Goal: Navigation & Orientation: Find specific page/section

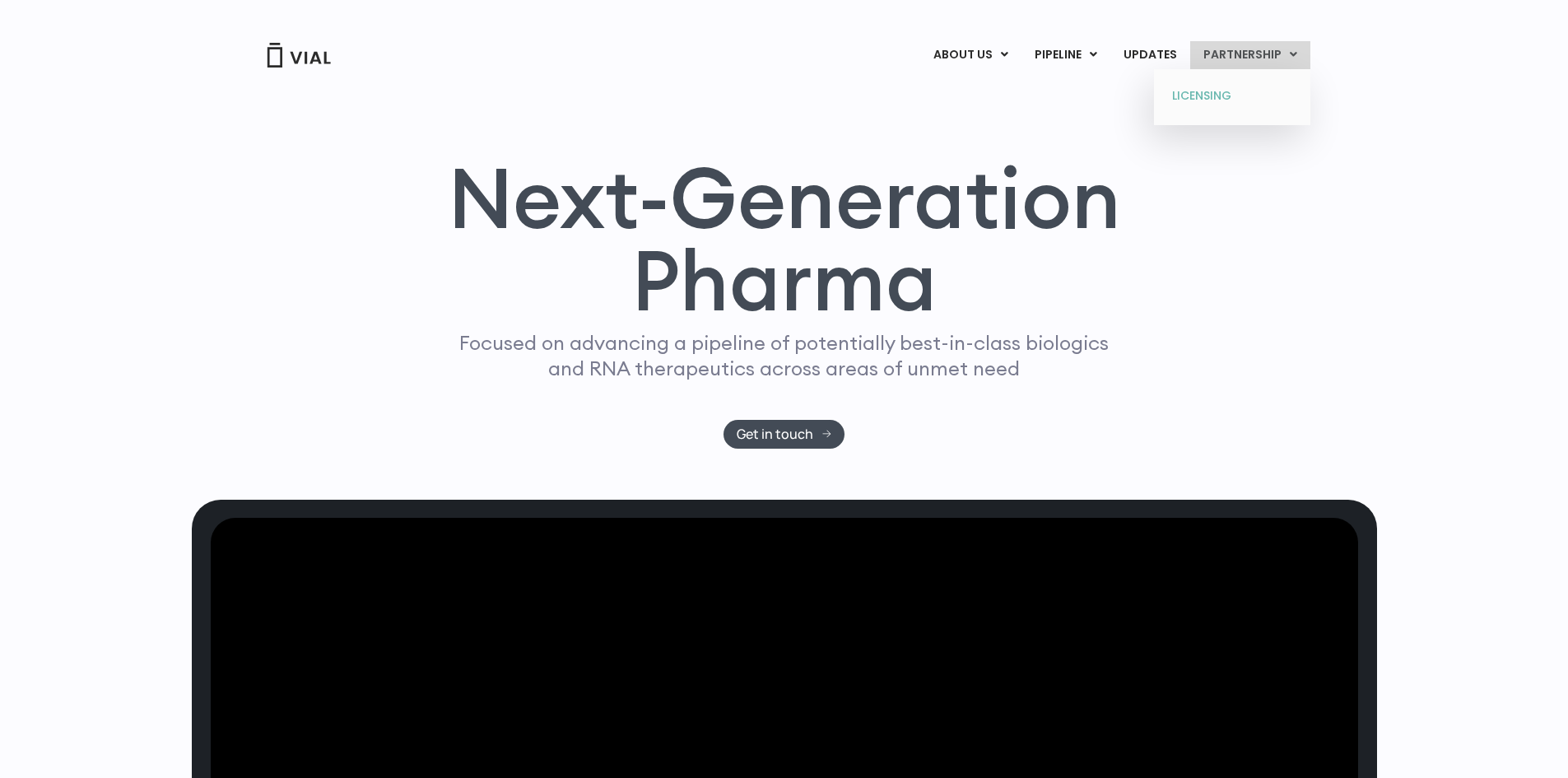
click at [1203, 95] on link "LICENSING" at bounding box center [1232, 96] width 144 height 26
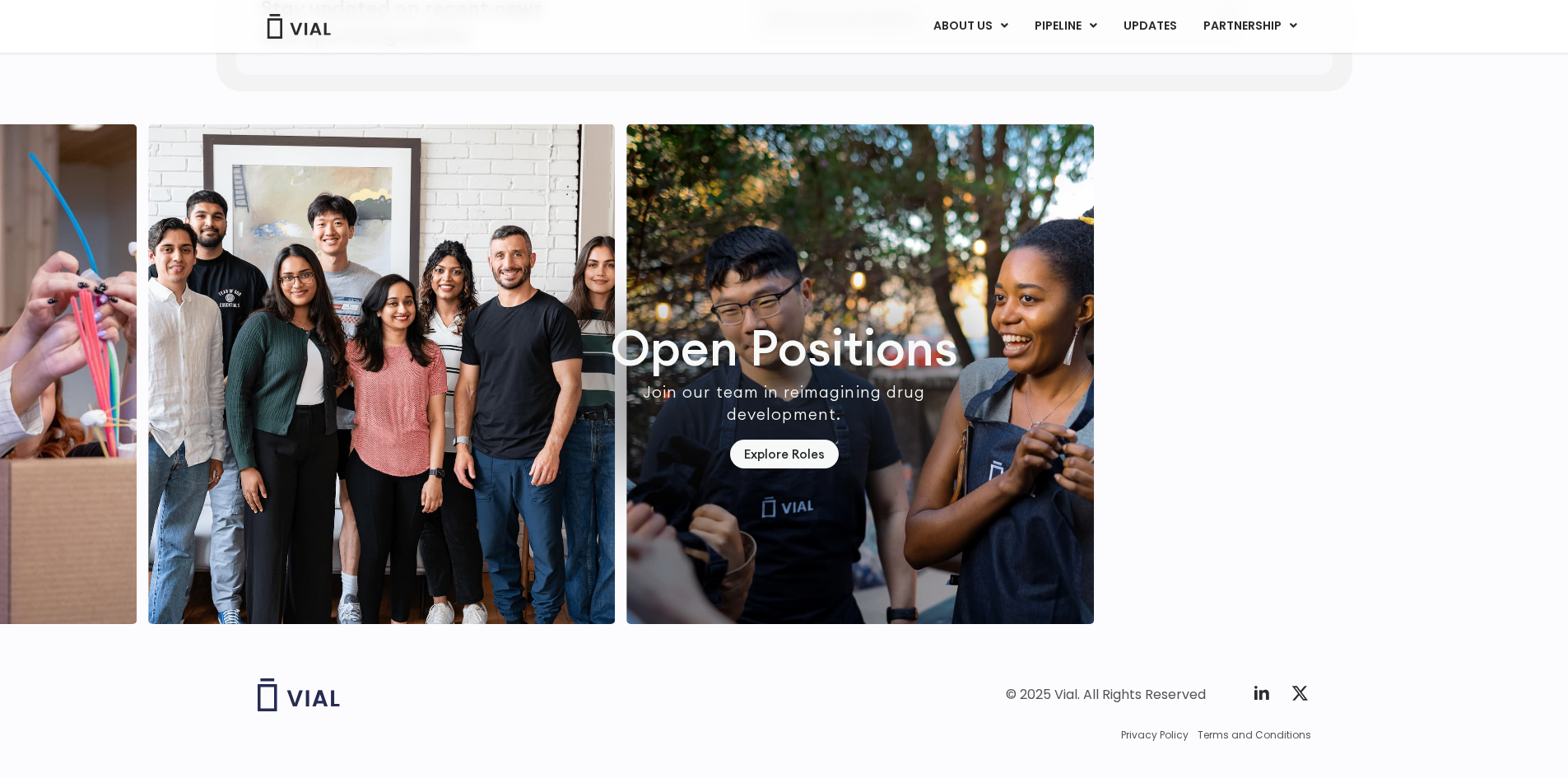
scroll to position [4685, 0]
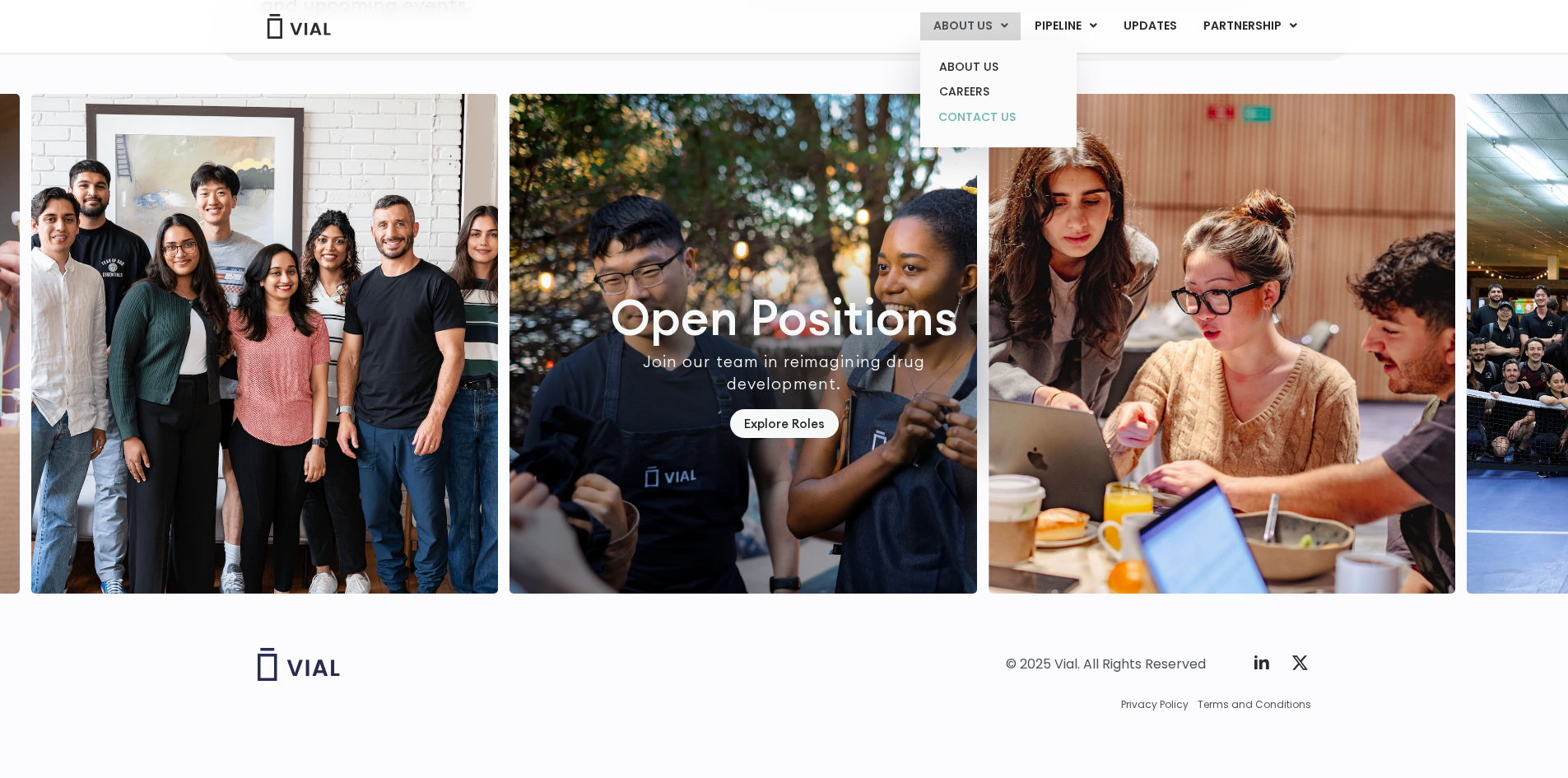
click at [969, 119] on link "CONTACT US" at bounding box center [998, 117] width 144 height 26
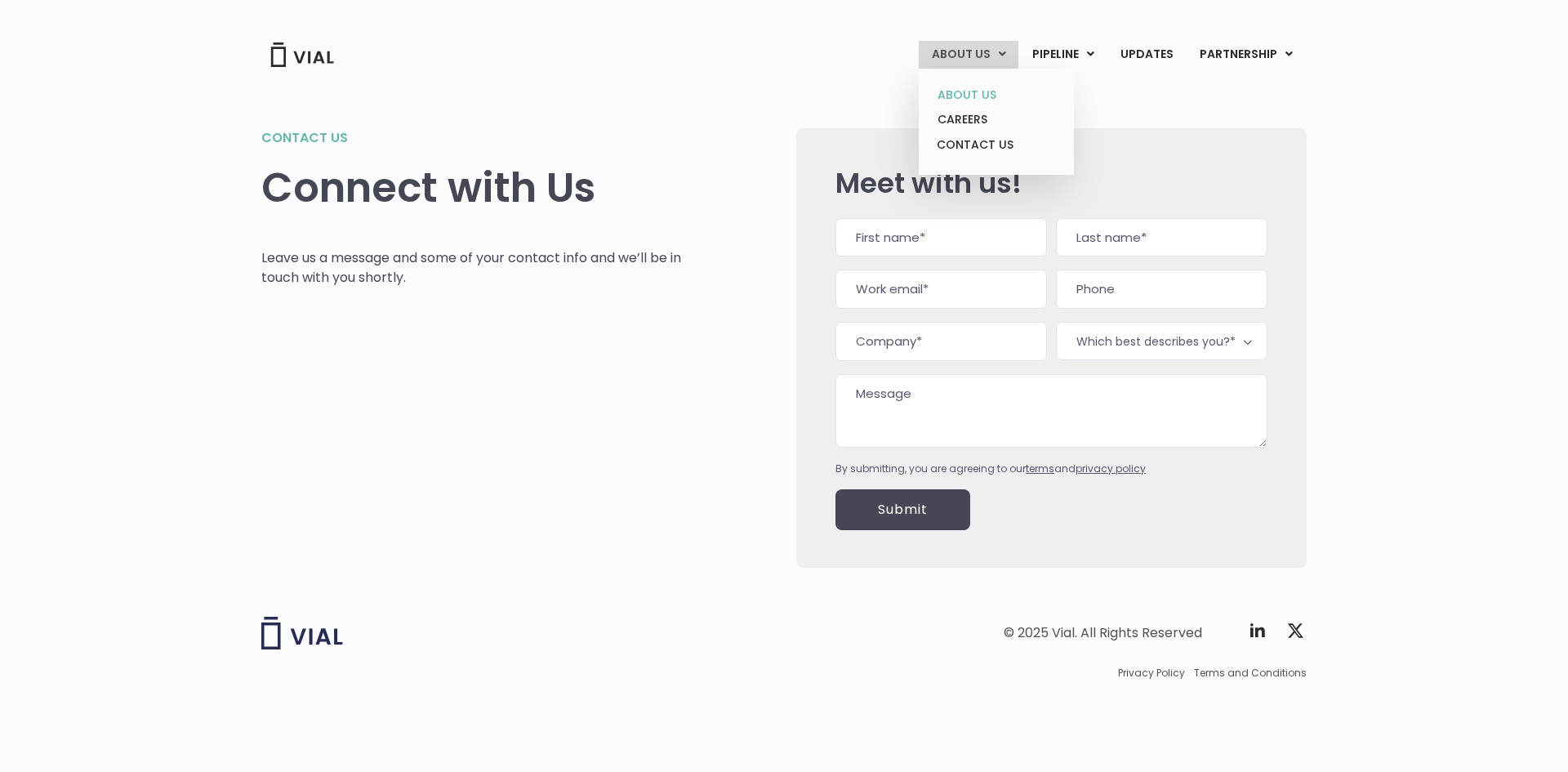
click at [965, 92] on link "ABOUT US" at bounding box center [996, 94] width 143 height 25
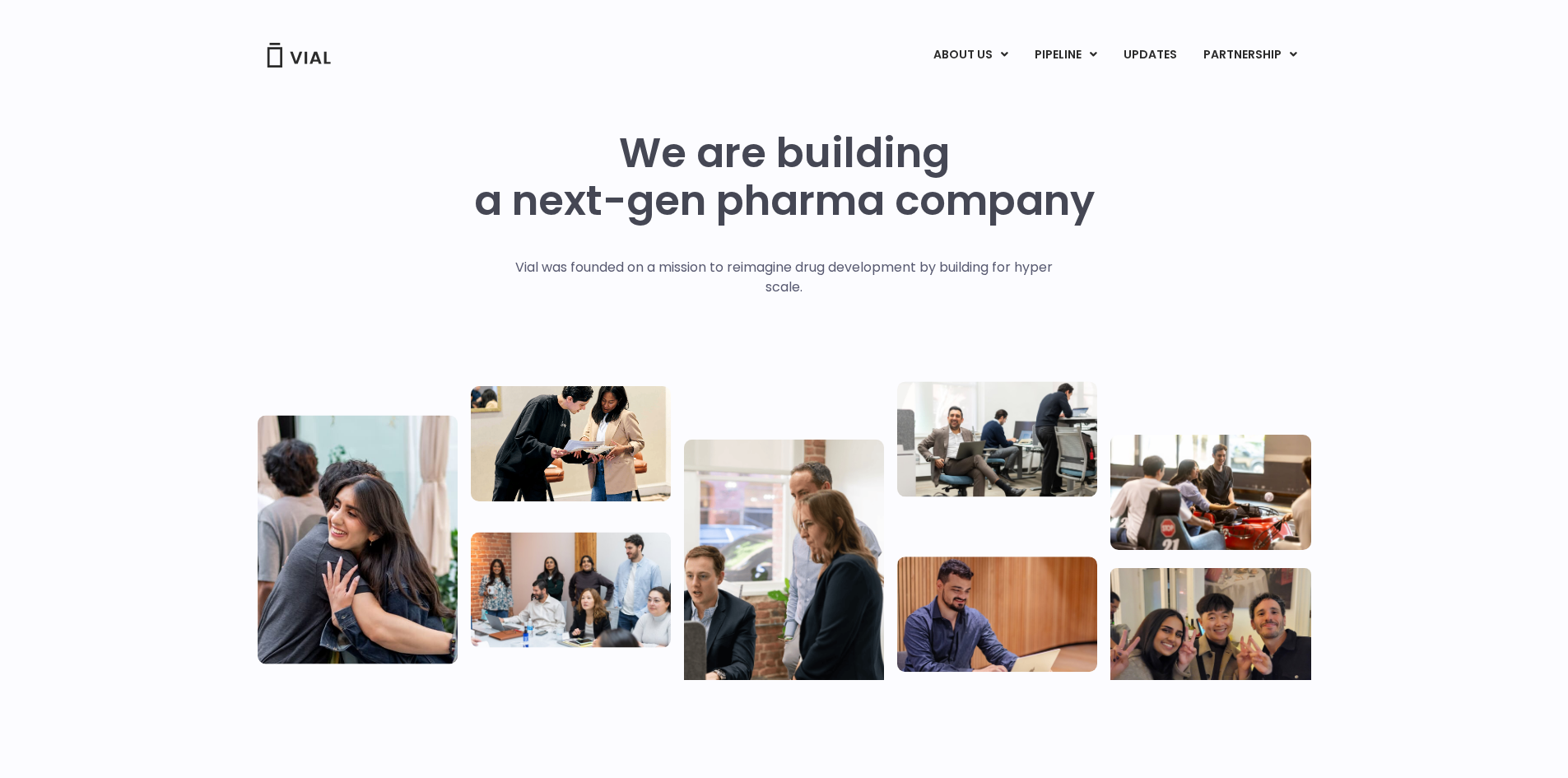
click at [965, 128] on link "CAREERS" at bounding box center [998, 120] width 144 height 25
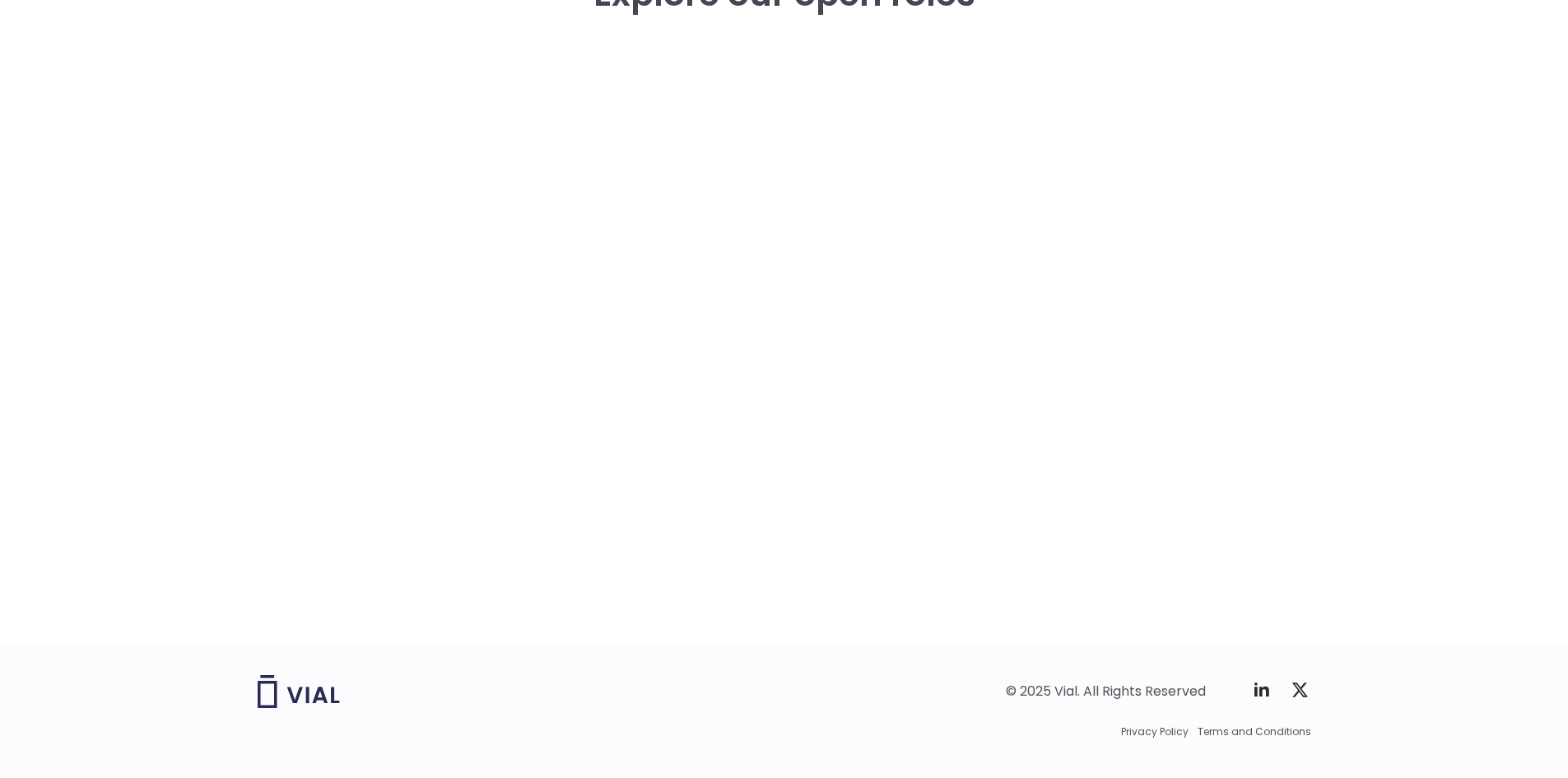
scroll to position [2450, 0]
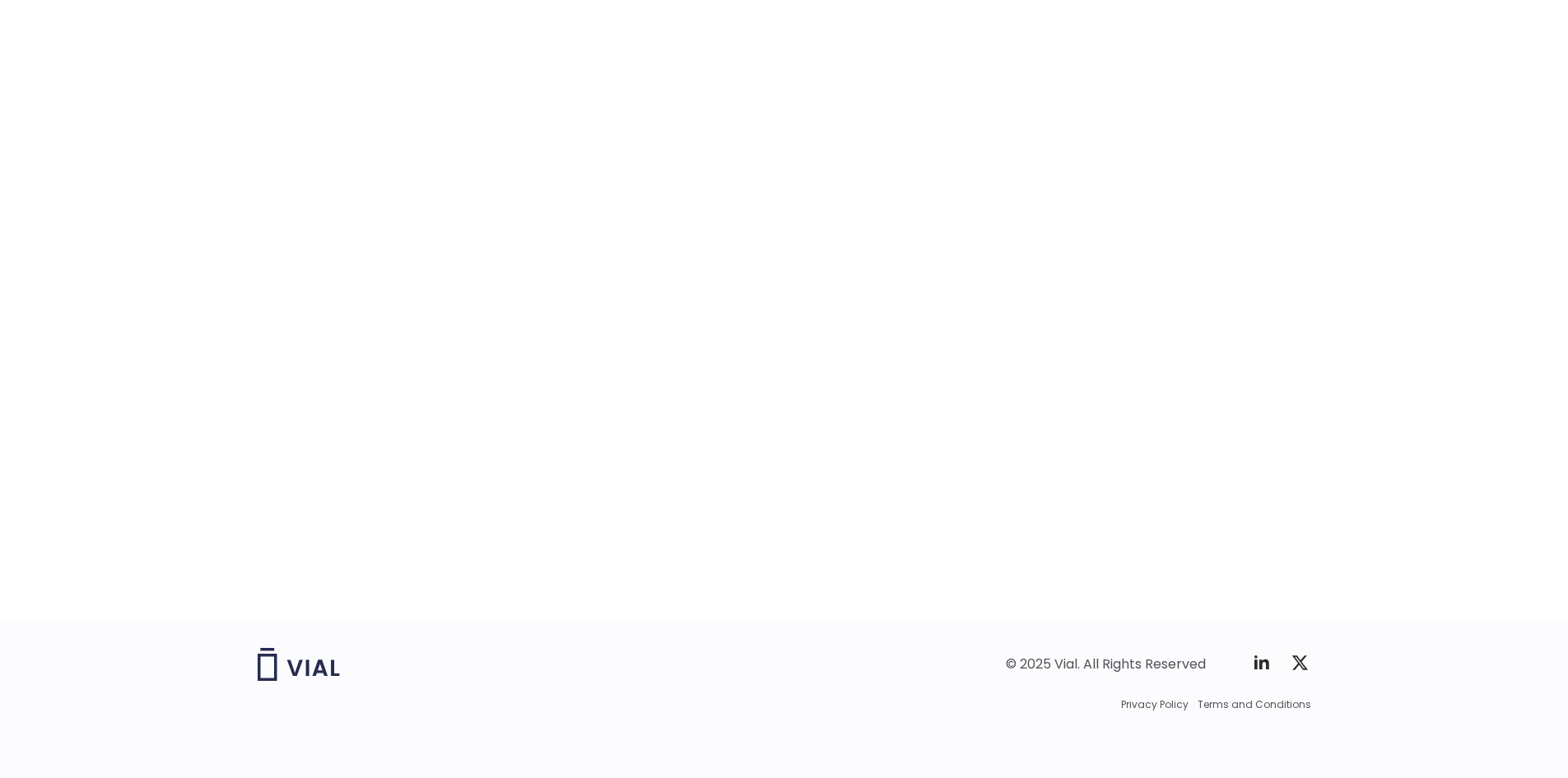
click at [270, 381] on div "career opportunities Explore our open roles" at bounding box center [784, 265] width 1054 height 707
click at [293, 373] on div "career opportunities Explore our open roles" at bounding box center [784, 265] width 1054 height 707
click at [323, 385] on div "career opportunities Explore our open roles" at bounding box center [784, 265] width 1054 height 707
